Goal: Answer question/provide support

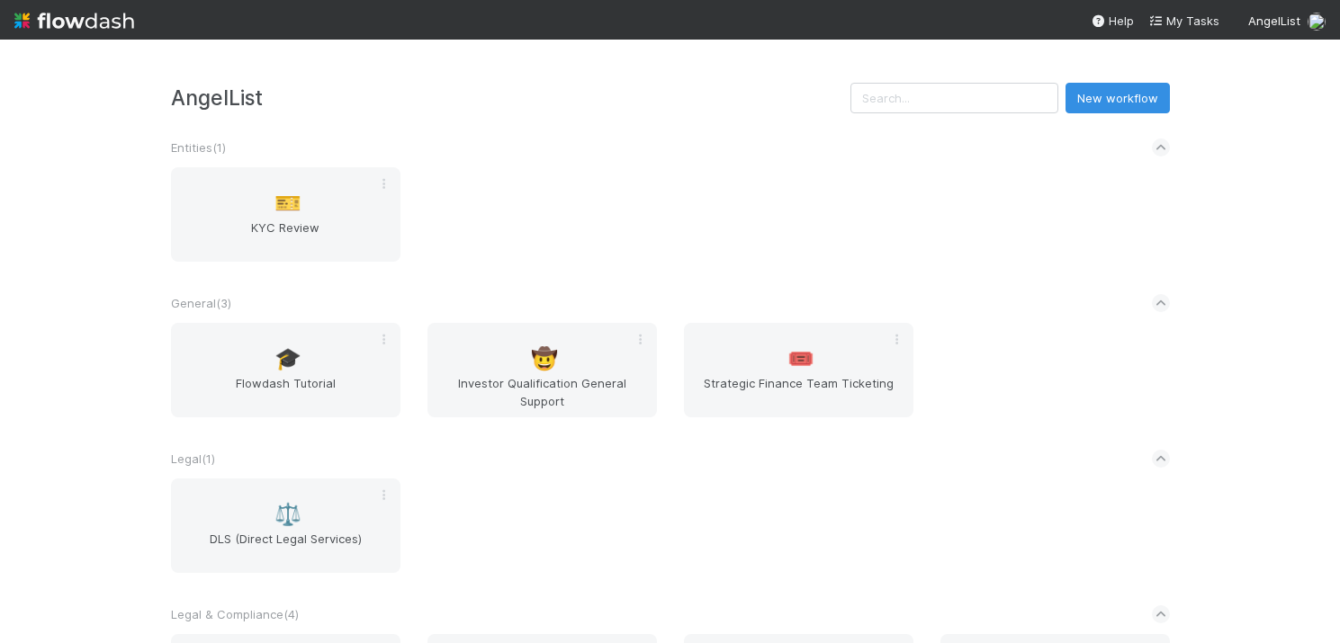
scroll to position [147, 0]
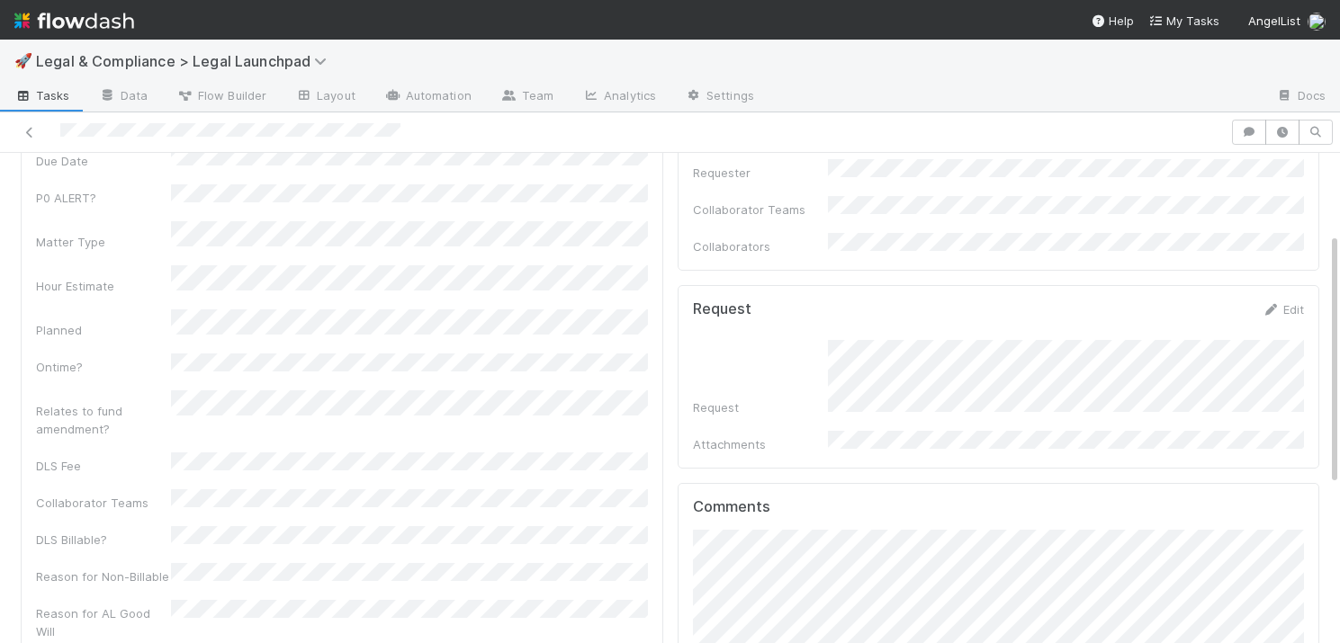
scroll to position [179, 0]
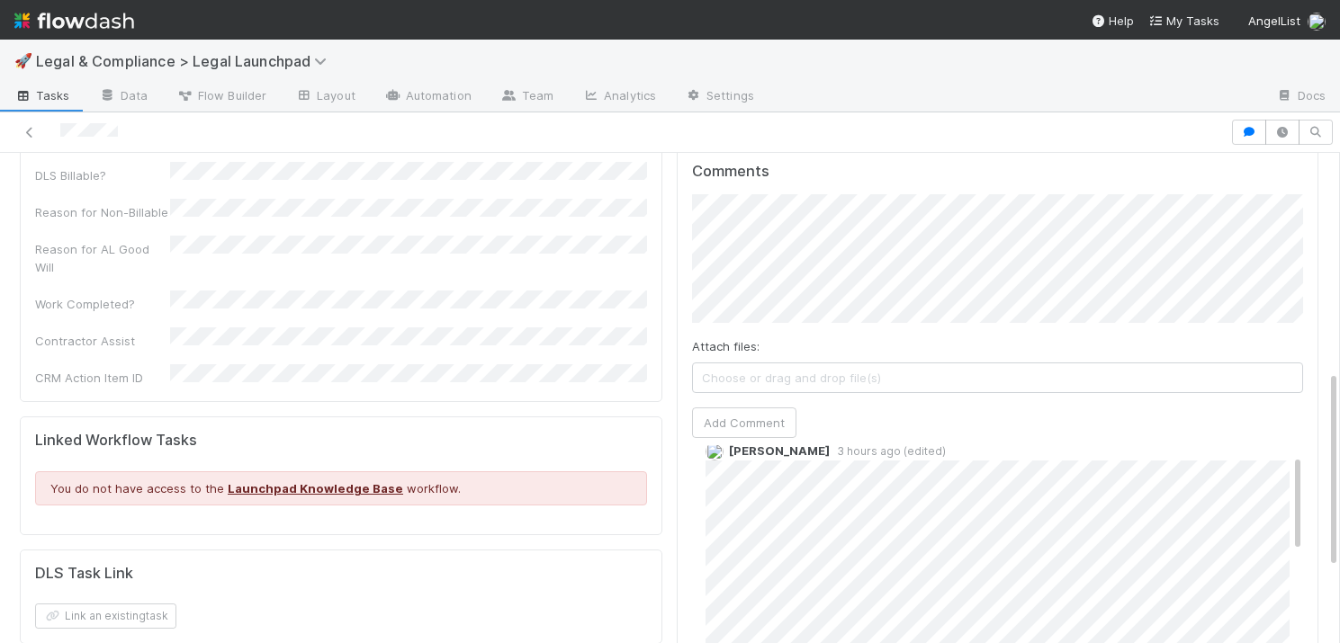
scroll to position [524, 0]
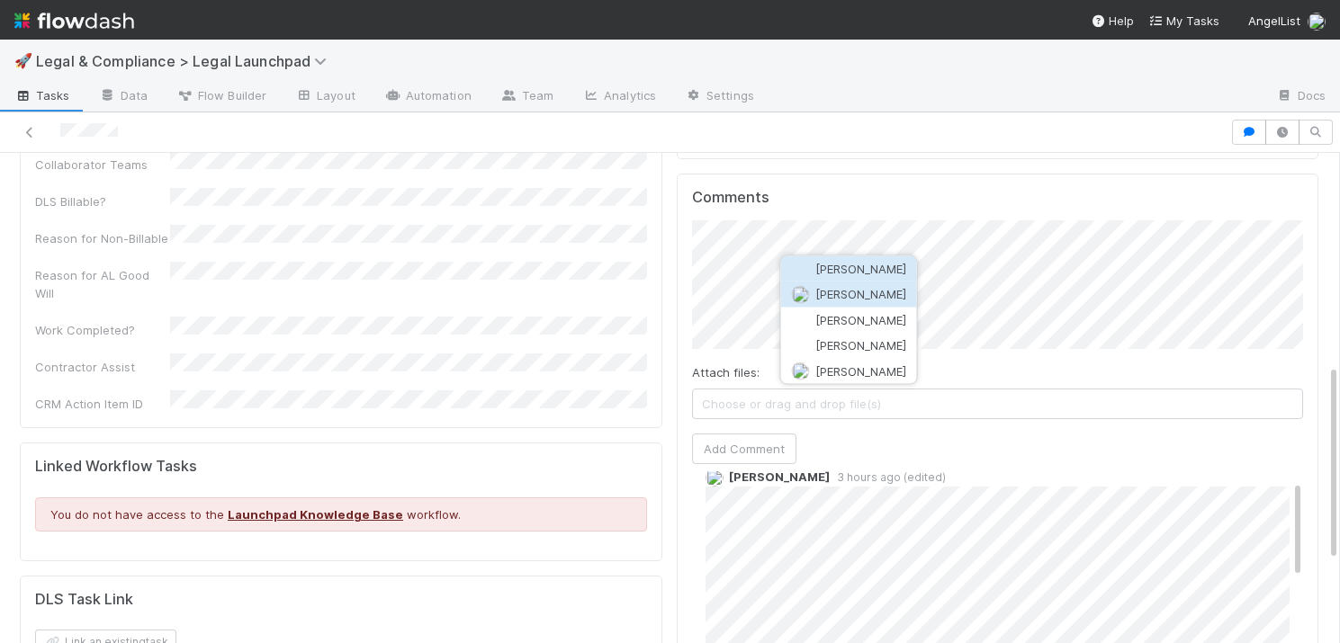
click at [885, 302] on button "Haley O'Brien" at bounding box center [849, 294] width 136 height 25
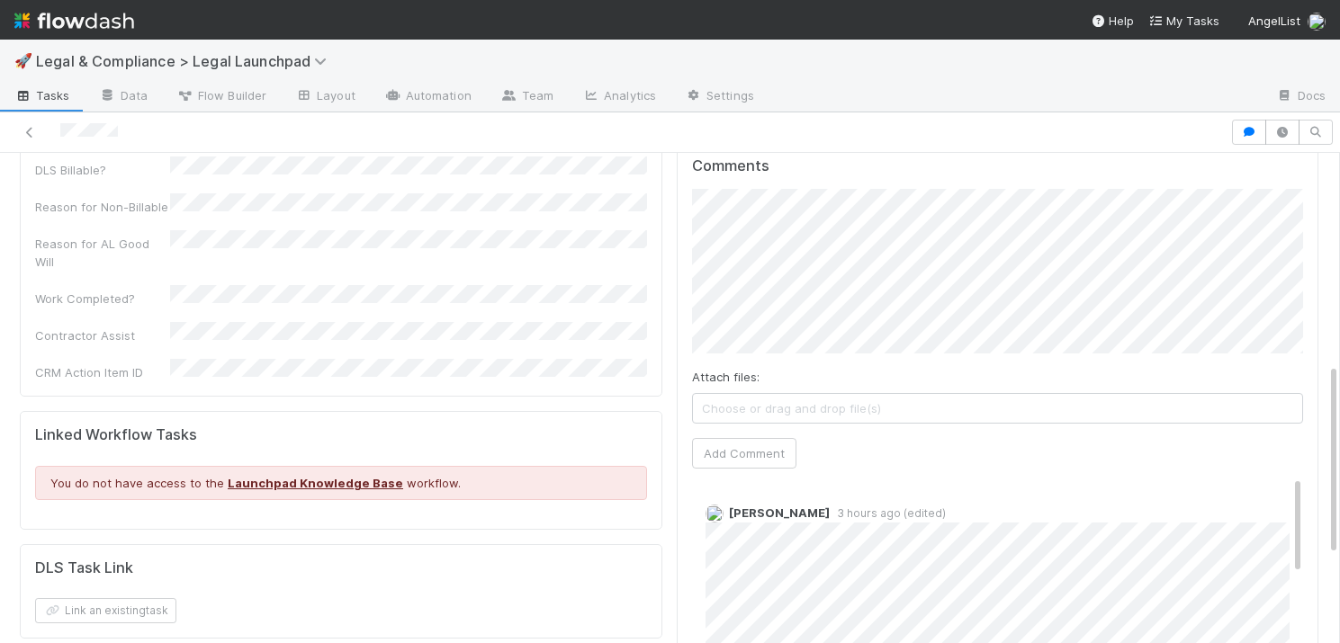
scroll to position [536, 0]
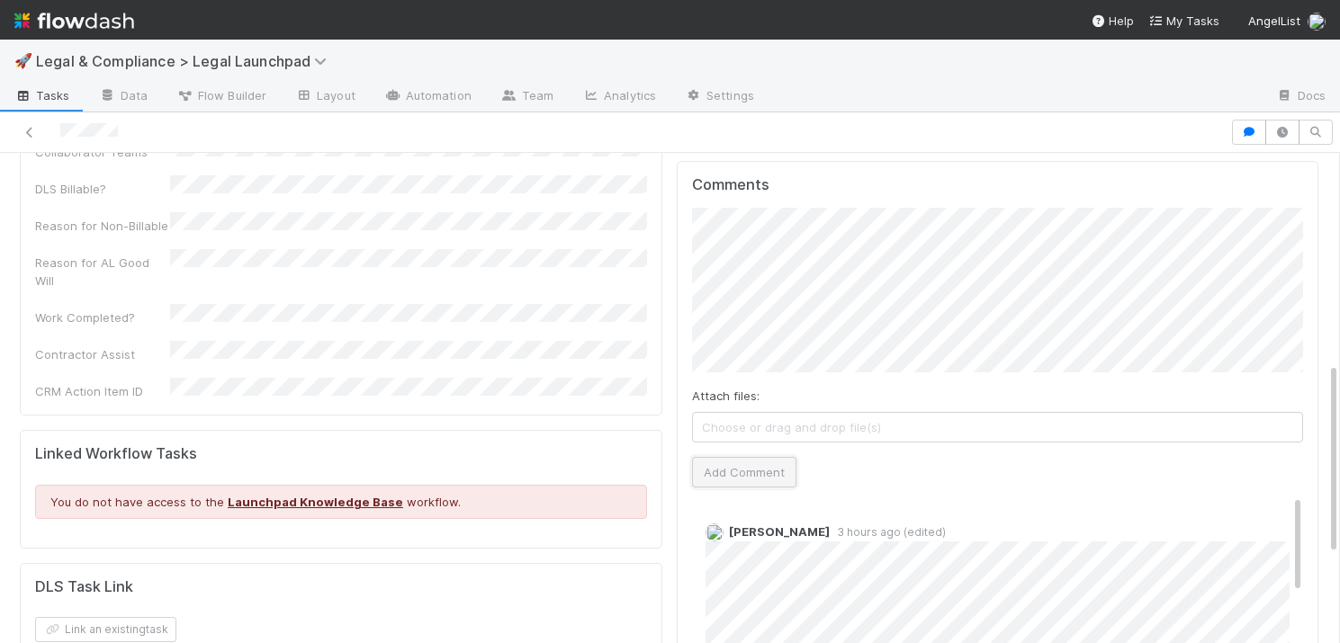
click at [751, 457] on button "Add Comment" at bounding box center [744, 472] width 104 height 31
